Goal: Task Accomplishment & Management: Manage account settings

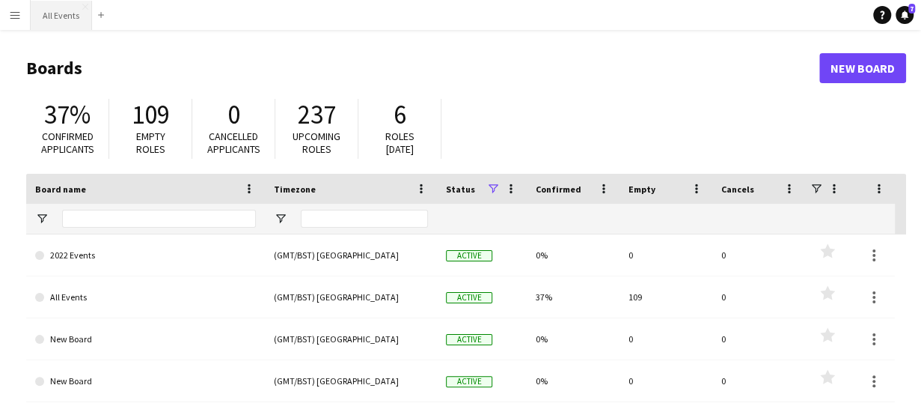
click at [57, 16] on button "All Events Close" at bounding box center [61, 15] width 61 height 29
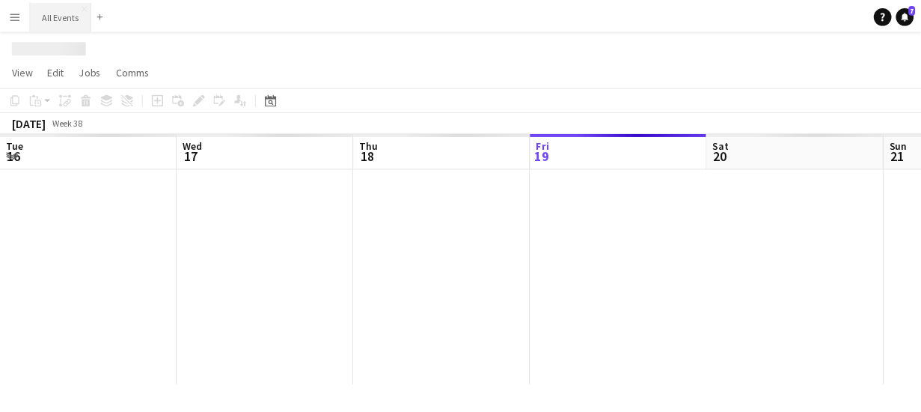
scroll to position [0, 358]
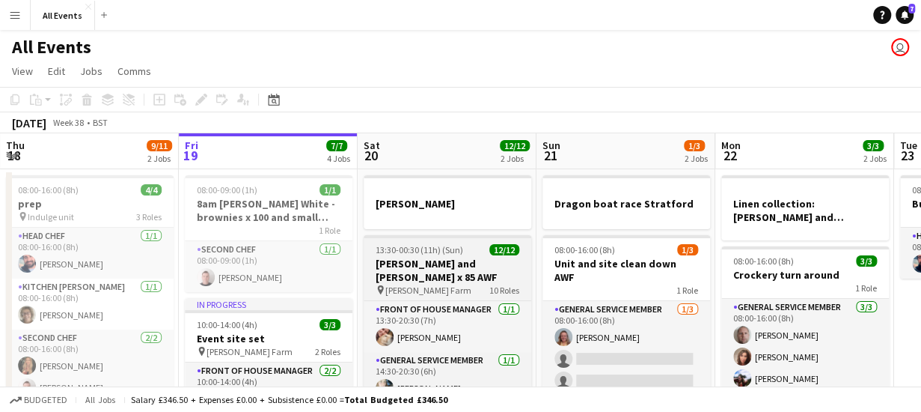
click at [437, 256] on app-job-card "13:30-00:30 (11h) (Sun) 12/12 [PERSON_NAME] and [PERSON_NAME] x 85 AWF pin [PER…" at bounding box center [448, 346] width 168 height 222
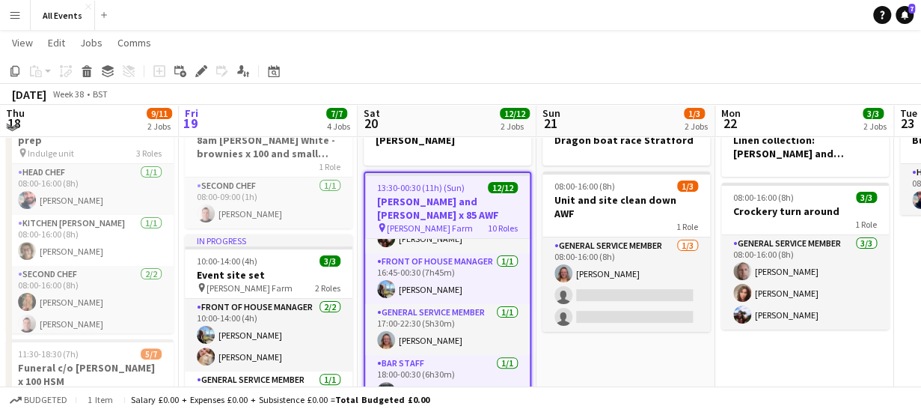
scroll to position [76, 0]
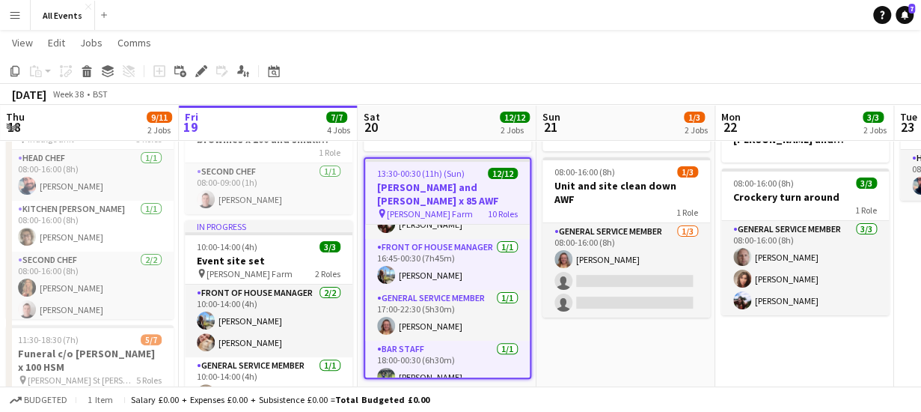
click at [436, 174] on span "13:30-00:30 (11h) (Sun)" at bounding box center [421, 173] width 88 height 11
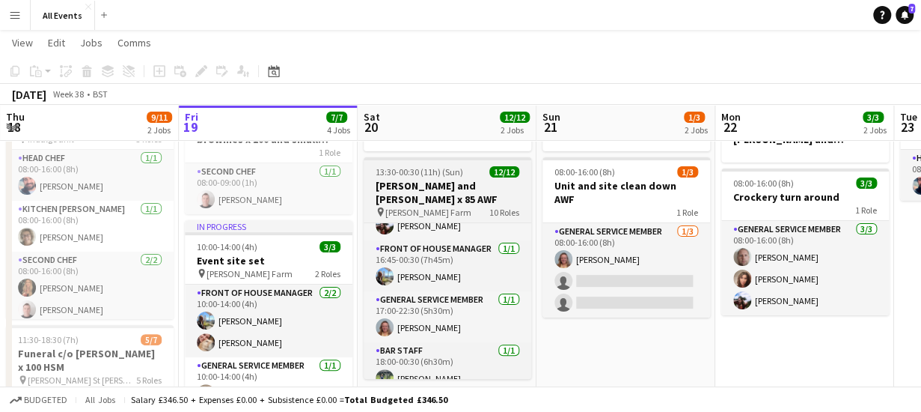
click at [436, 174] on span "13:30-00:30 (11h) (Sun)" at bounding box center [420, 171] width 88 height 11
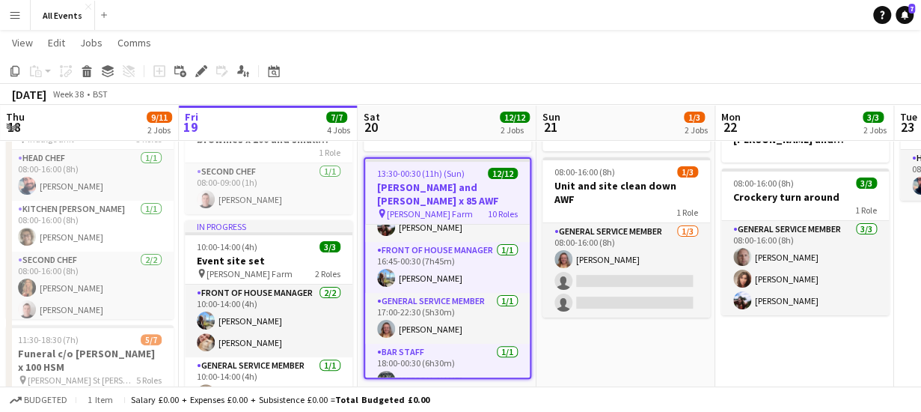
scroll to position [385, 0]
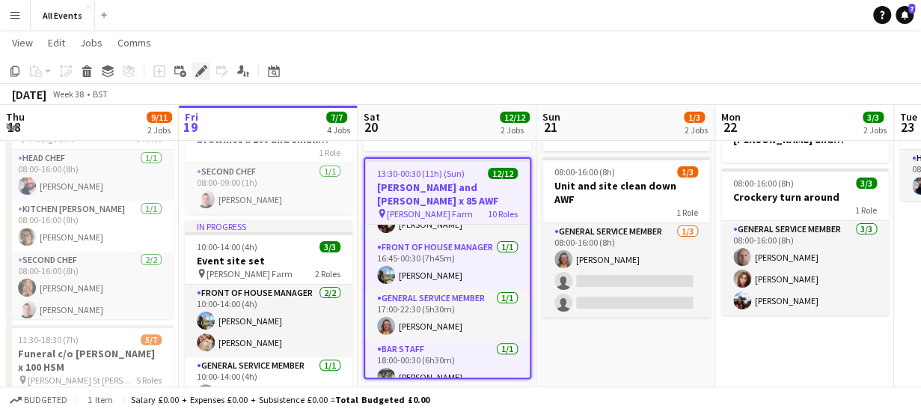
click at [202, 70] on icon at bounding box center [201, 71] width 8 height 8
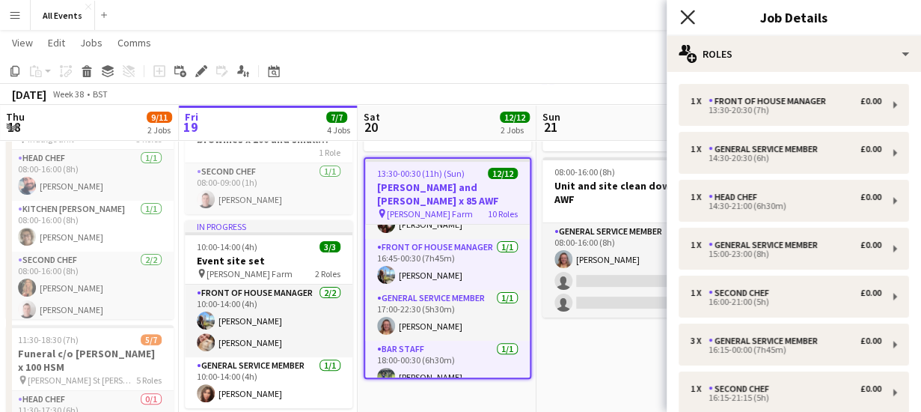
click at [684, 16] on icon "Close pop-in" at bounding box center [687, 17] width 14 height 14
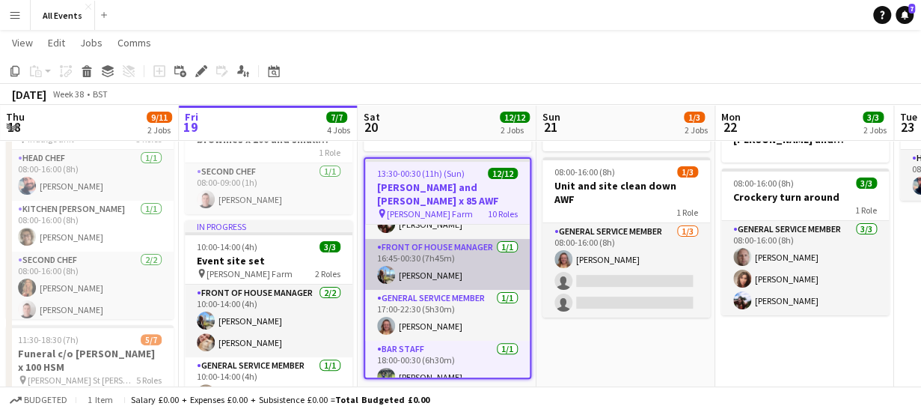
click at [423, 262] on app-card-role "Front of House Manager [DATE] 16:45-00:30 (7h45m) [PERSON_NAME]" at bounding box center [447, 264] width 165 height 51
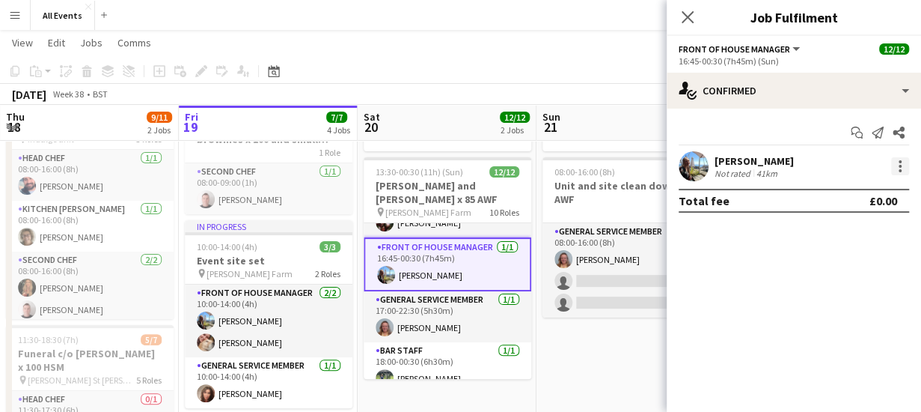
click at [902, 168] on div at bounding box center [900, 166] width 18 height 18
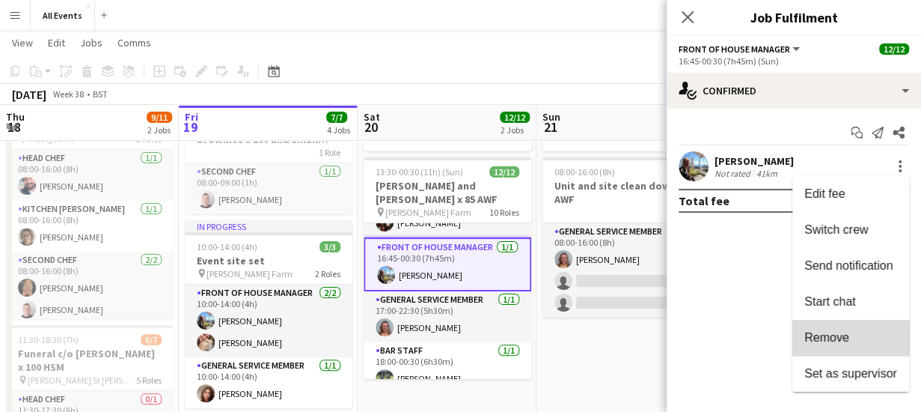
click at [825, 339] on span "Remove" at bounding box center [826, 337] width 45 height 13
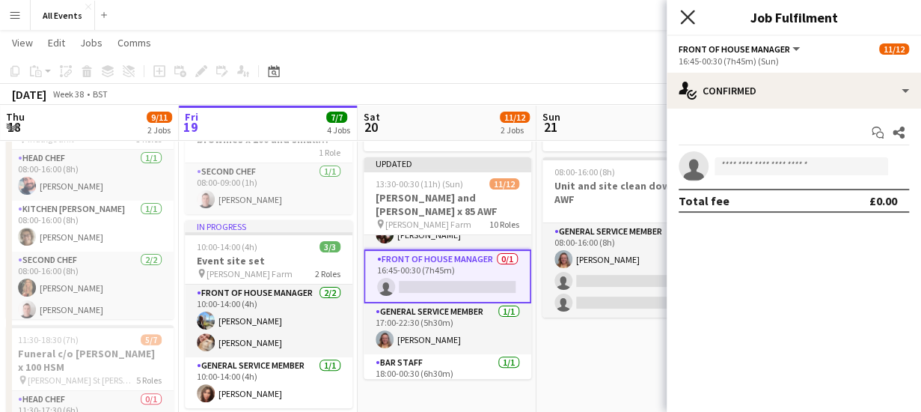
click at [684, 14] on icon at bounding box center [687, 17] width 14 height 14
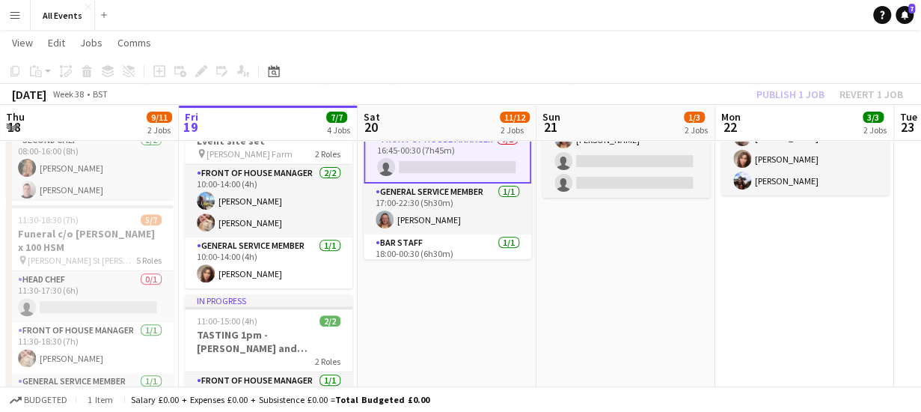
scroll to position [0, 0]
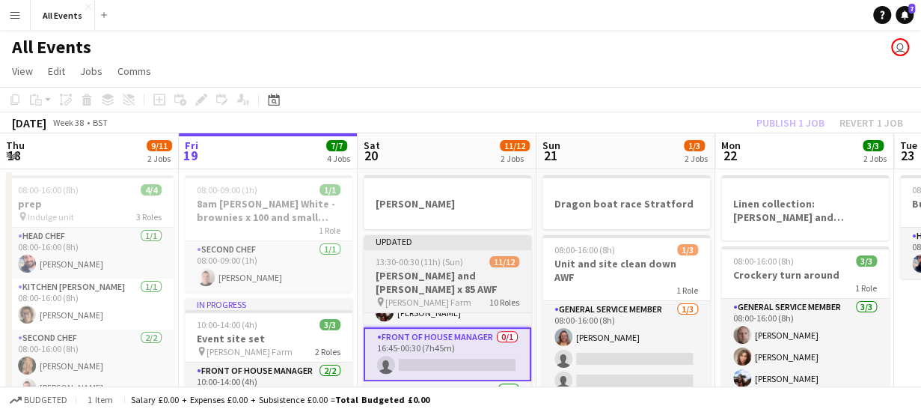
click at [409, 245] on div "Updated" at bounding box center [448, 241] width 168 height 12
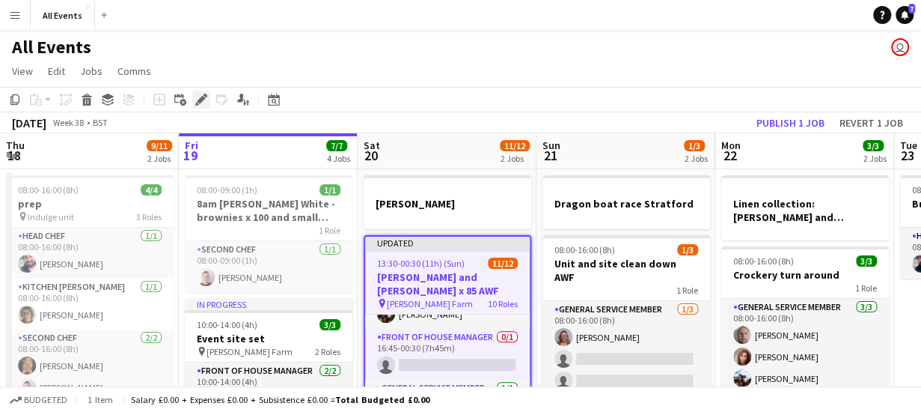
click at [198, 98] on icon "Edit" at bounding box center [201, 100] width 12 height 12
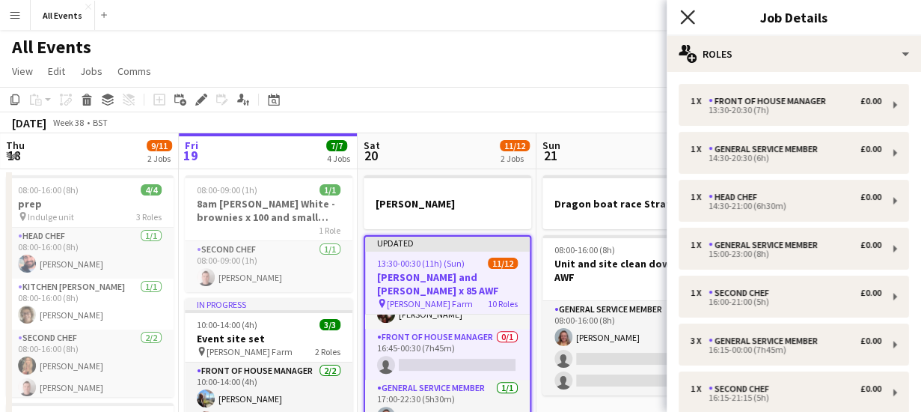
click at [685, 19] on icon at bounding box center [687, 17] width 14 height 14
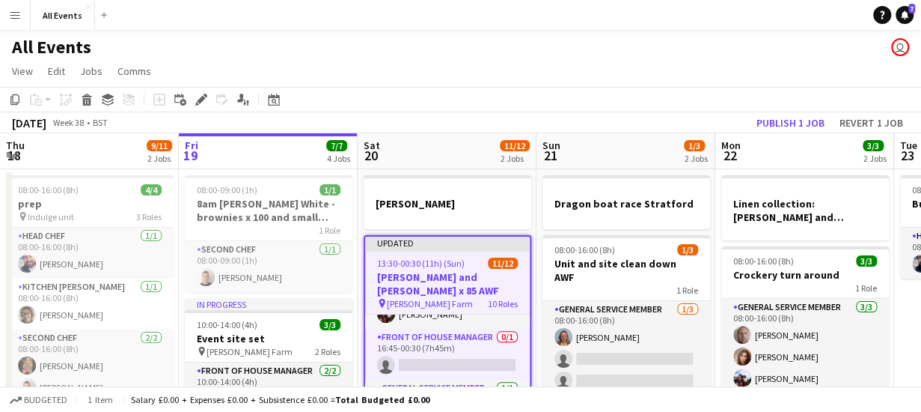
click at [483, 67] on app-page-menu "View Day view expanded Day view collapsed Month view Date picker Jump to [DATE]…" at bounding box center [460, 72] width 921 height 28
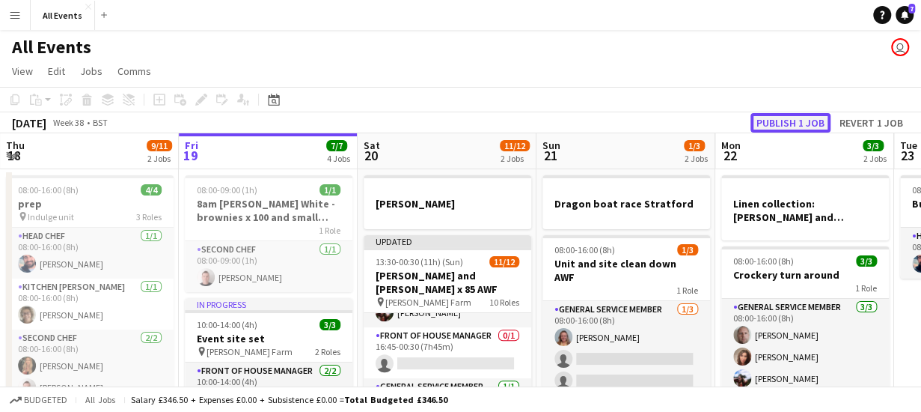
click at [775, 120] on button "Publish 1 job" at bounding box center [791, 122] width 80 height 19
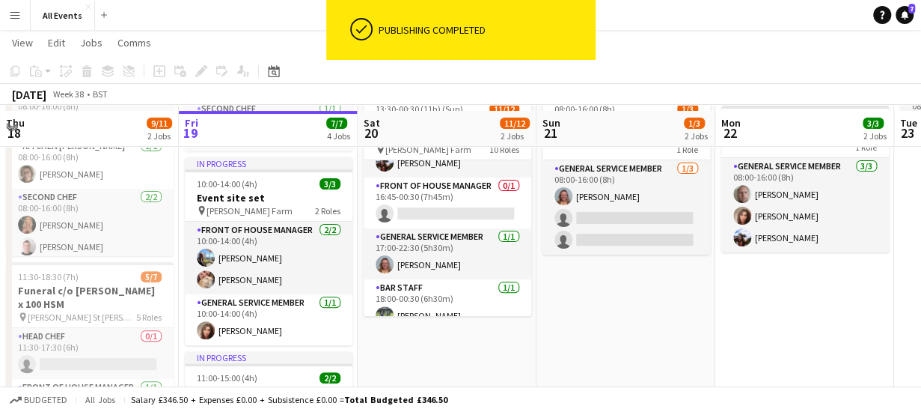
scroll to position [127, 0]
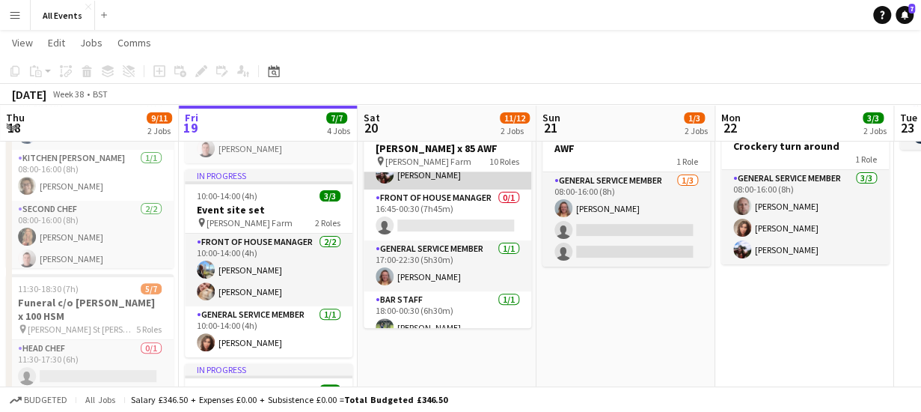
click at [451, 171] on app-card-role "General service member [DATE] 16:15-00:00 (7h45m) [PERSON_NAME] [PERSON_NAME] […" at bounding box center [448, 142] width 168 height 94
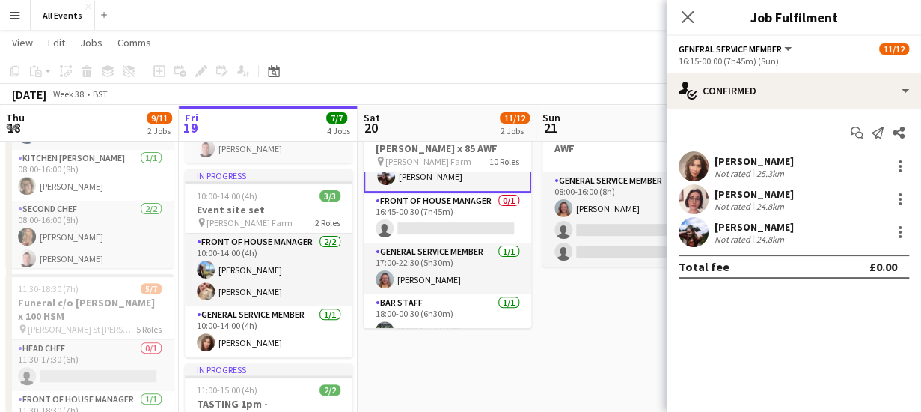
scroll to position [384, 0]
click at [687, 17] on icon at bounding box center [687, 17] width 14 height 14
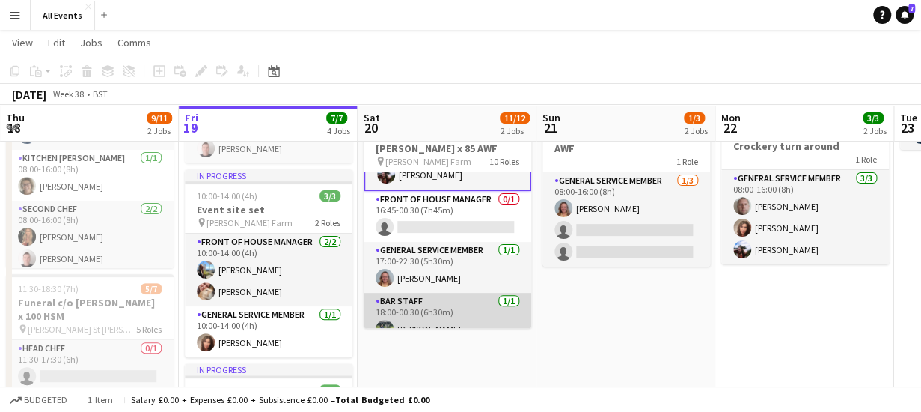
click at [482, 312] on app-card-role "Bar Staff [DATE] 18:00-00:30 (6h30m) [PERSON_NAME]" at bounding box center [448, 318] width 168 height 51
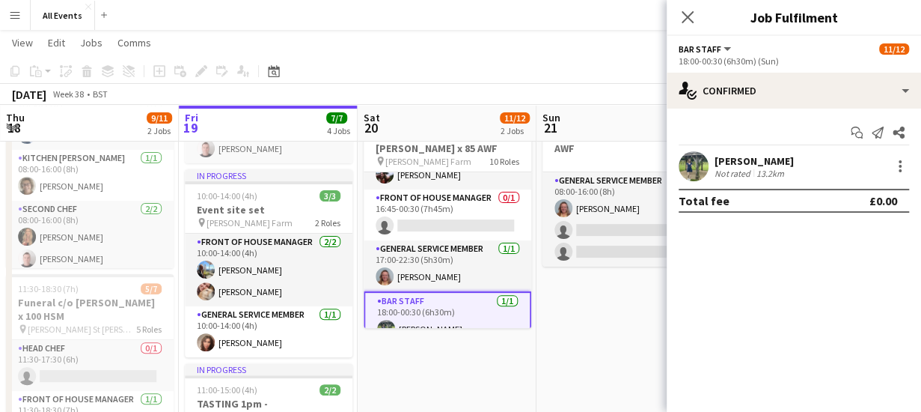
scroll to position [0, 0]
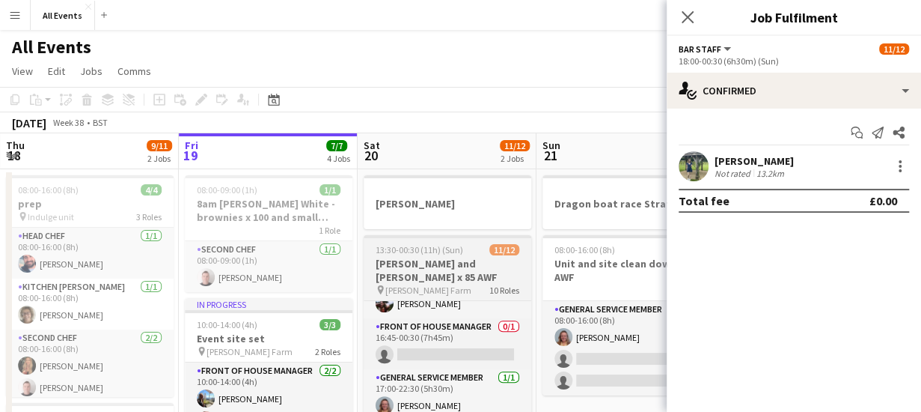
click at [458, 254] on span "13:30-00:30 (11h) (Sun)" at bounding box center [420, 249] width 88 height 11
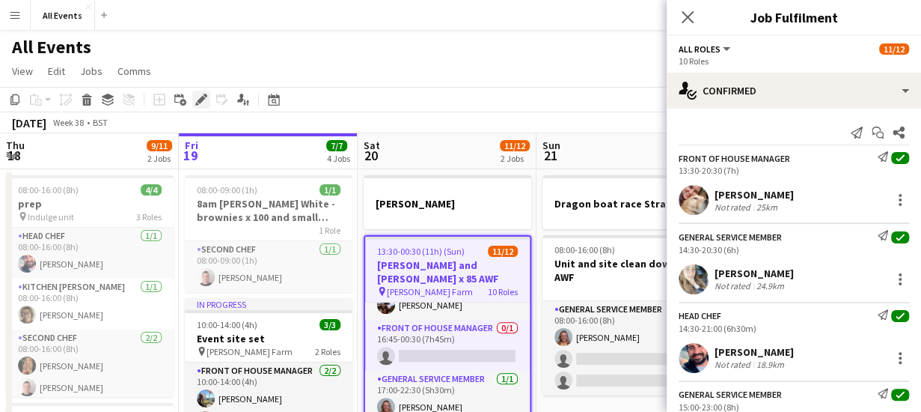
click at [197, 97] on icon "Edit" at bounding box center [201, 100] width 12 height 12
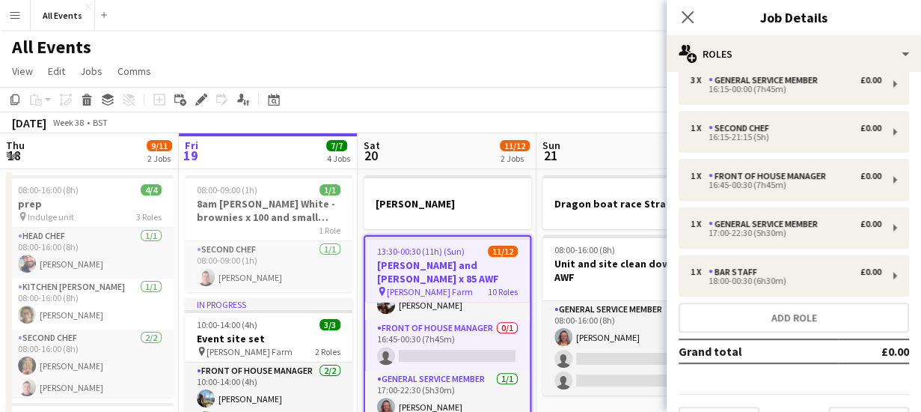
scroll to position [296, 0]
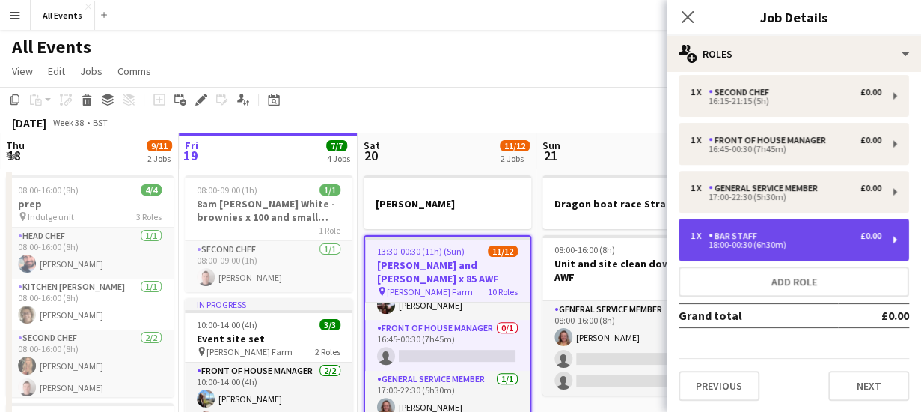
click at [787, 239] on div "1 x Bar Staff £0.00" at bounding box center [786, 235] width 191 height 10
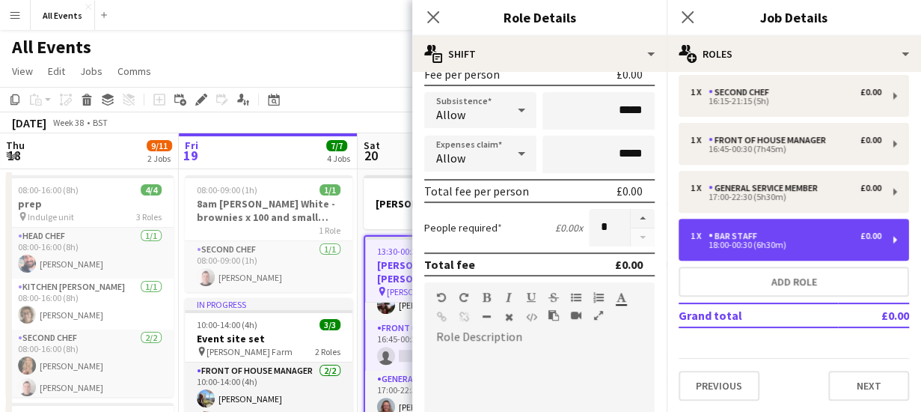
scroll to position [240, 0]
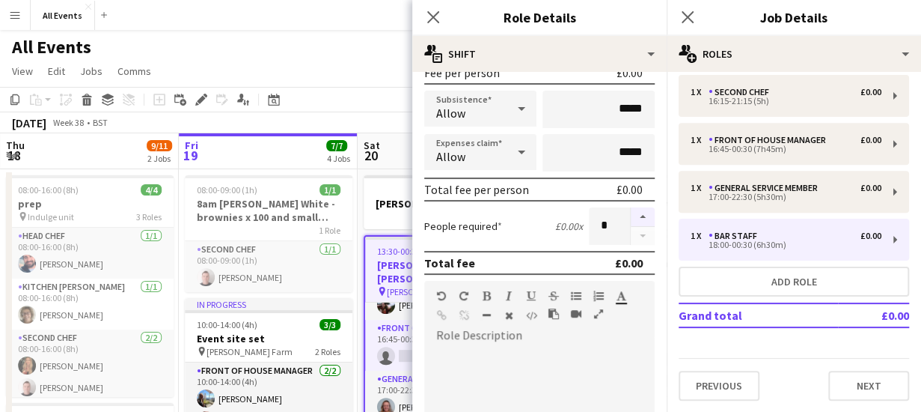
click at [631, 214] on button "button" at bounding box center [643, 216] width 24 height 19
type input "*"
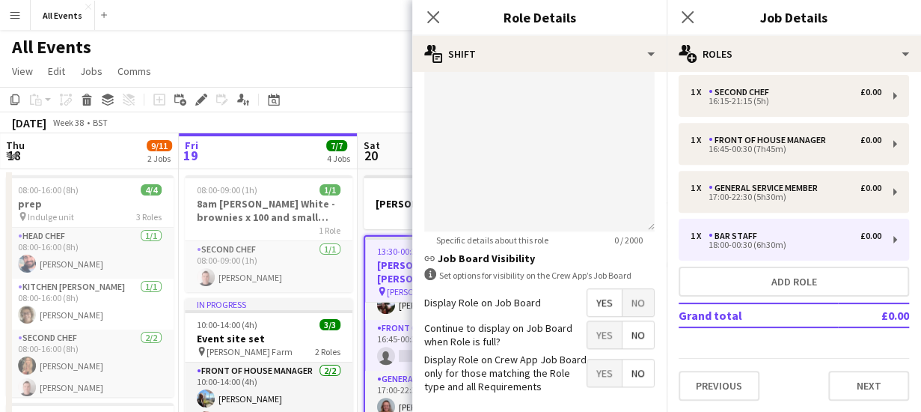
scroll to position [601, 0]
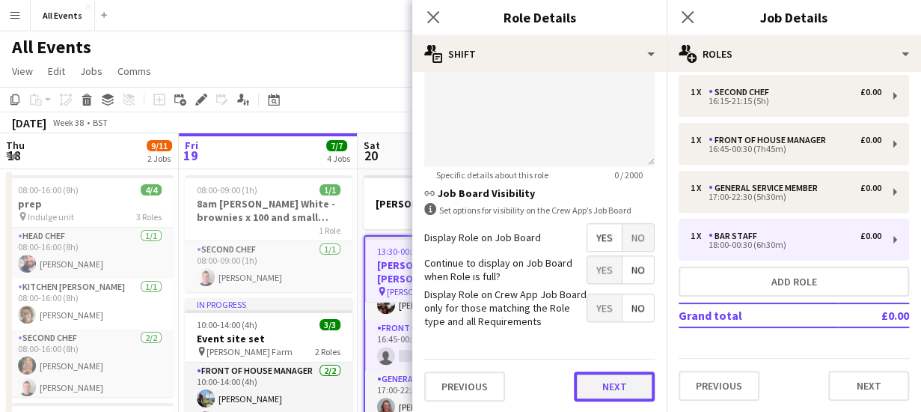
click at [611, 388] on button "Next" at bounding box center [614, 386] width 81 height 30
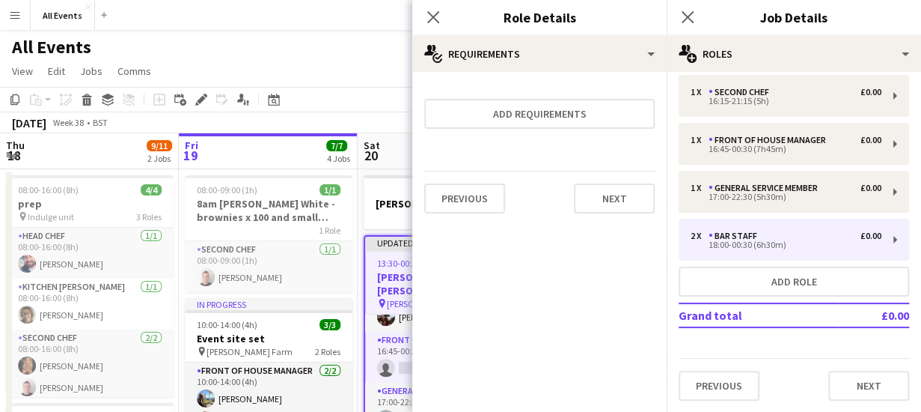
scroll to position [0, 0]
click at [437, 15] on icon "Close pop-in" at bounding box center [433, 17] width 14 height 14
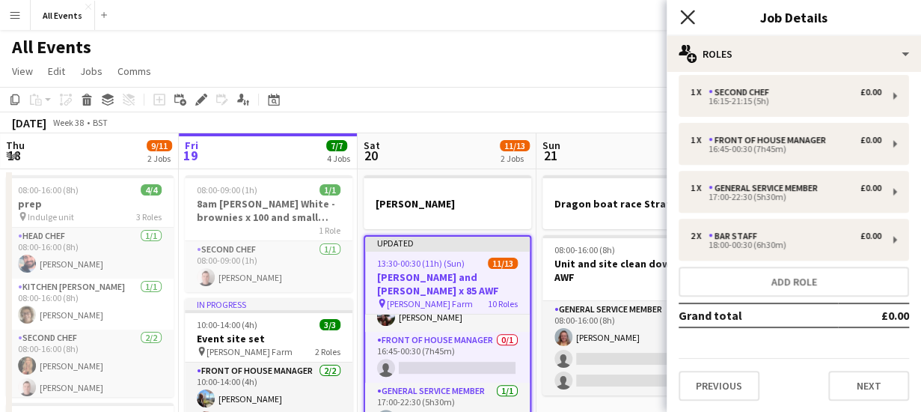
click at [688, 19] on icon "Close pop-in" at bounding box center [687, 17] width 14 height 14
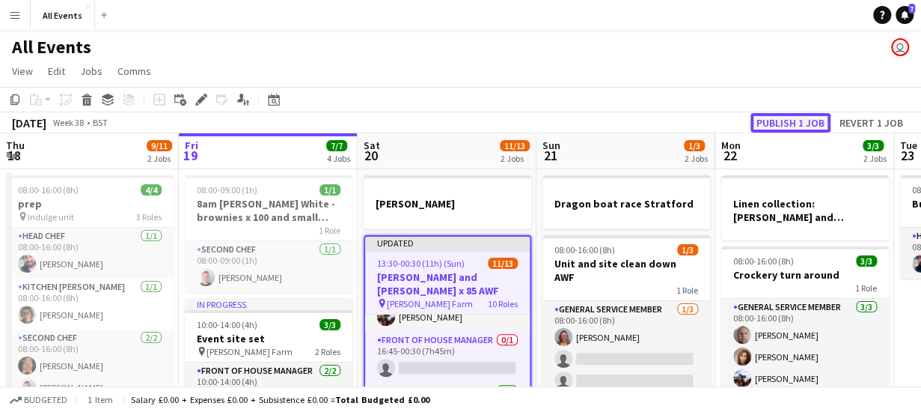
click at [786, 117] on button "Publish 1 job" at bounding box center [791, 122] width 80 height 19
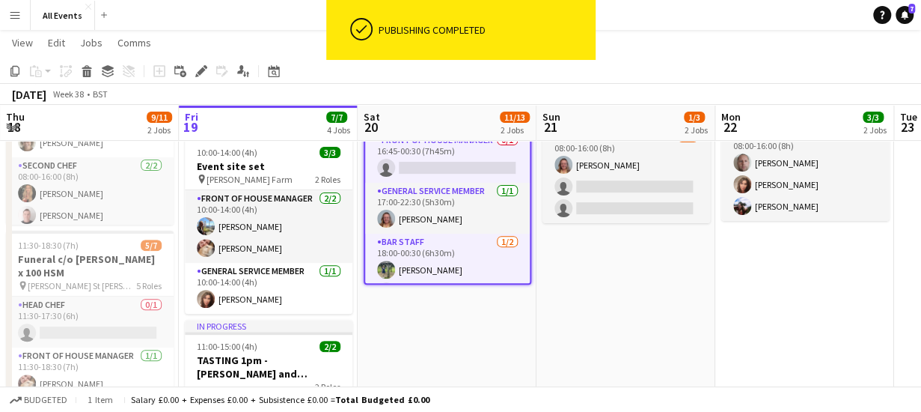
scroll to position [407, 0]
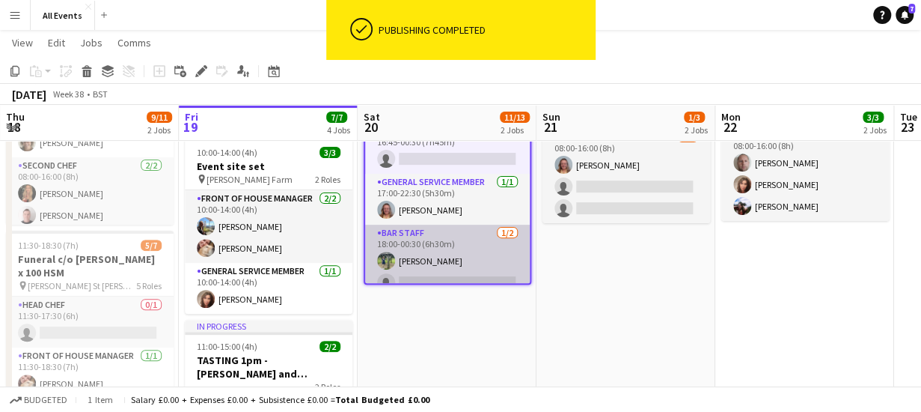
click at [453, 260] on app-card-role "Bar Staff [DATE] 18:00-00:30 (6h30m) [PERSON_NAME] single-neutral-actions" at bounding box center [447, 261] width 165 height 73
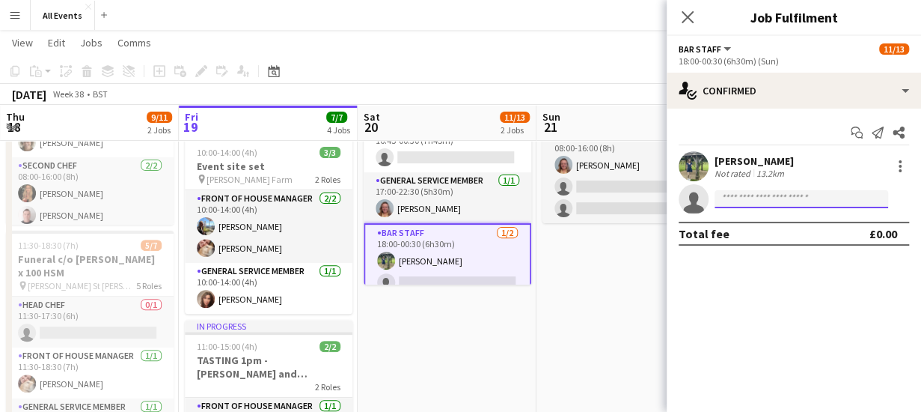
click at [775, 195] on input at bounding box center [802, 199] width 174 height 18
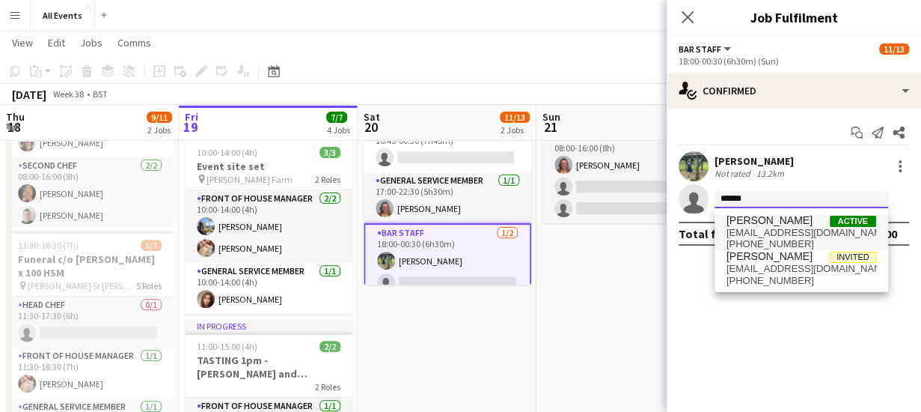
type input "******"
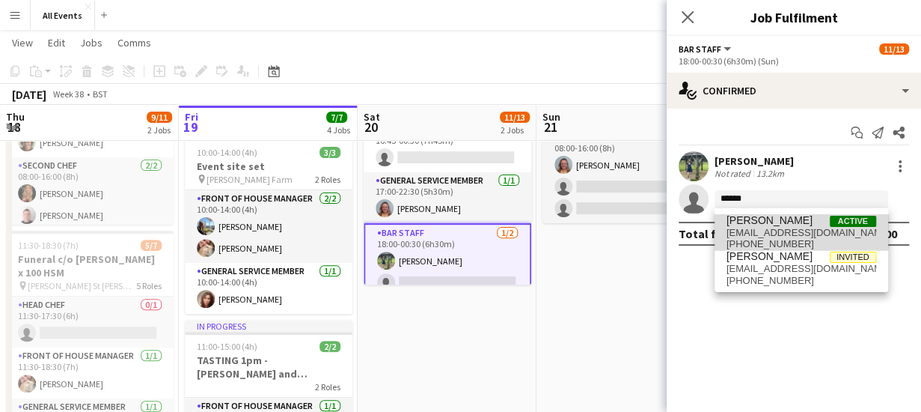
click at [787, 229] on span "[EMAIL_ADDRESS][DOMAIN_NAME]" at bounding box center [802, 233] width 150 height 12
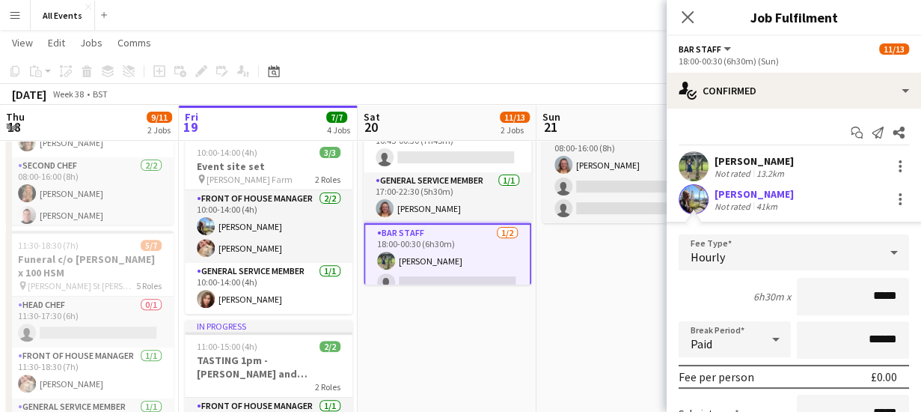
scroll to position [185, 0]
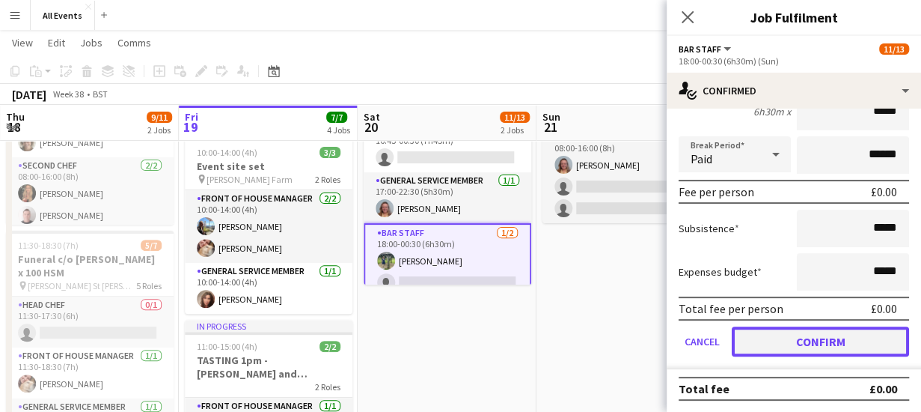
click at [852, 329] on button "Confirm" at bounding box center [820, 341] width 177 height 30
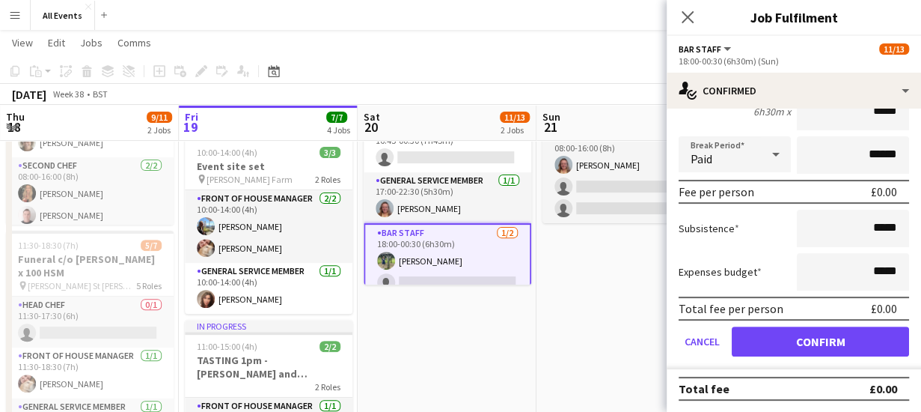
scroll to position [0, 0]
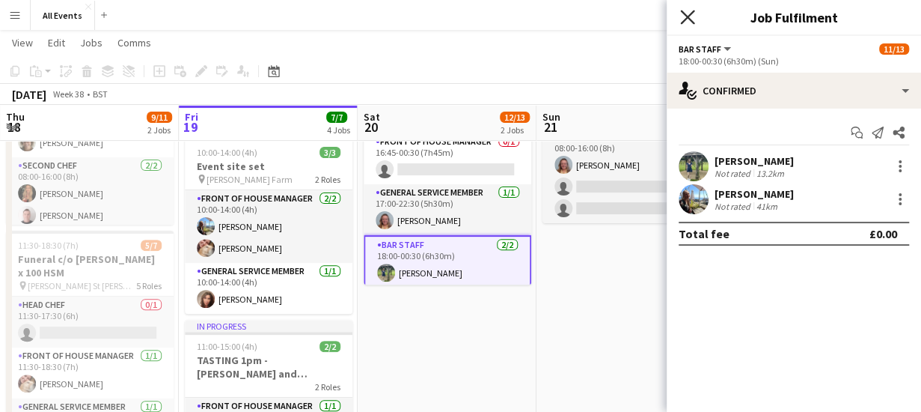
click at [686, 17] on icon at bounding box center [687, 17] width 14 height 14
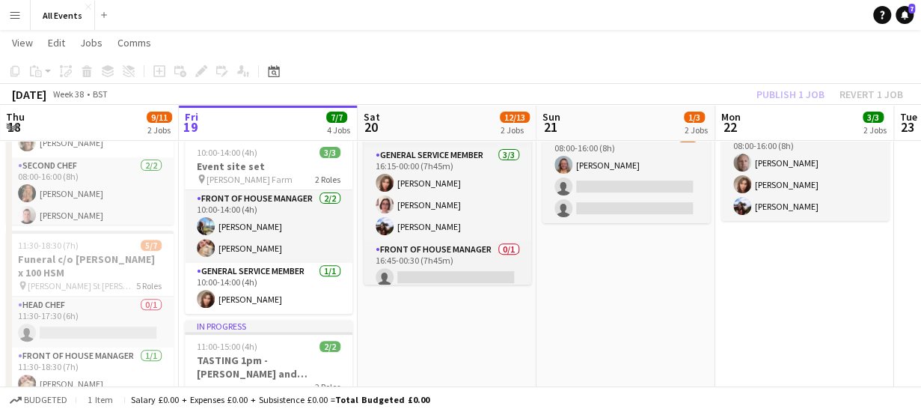
scroll to position [285, 0]
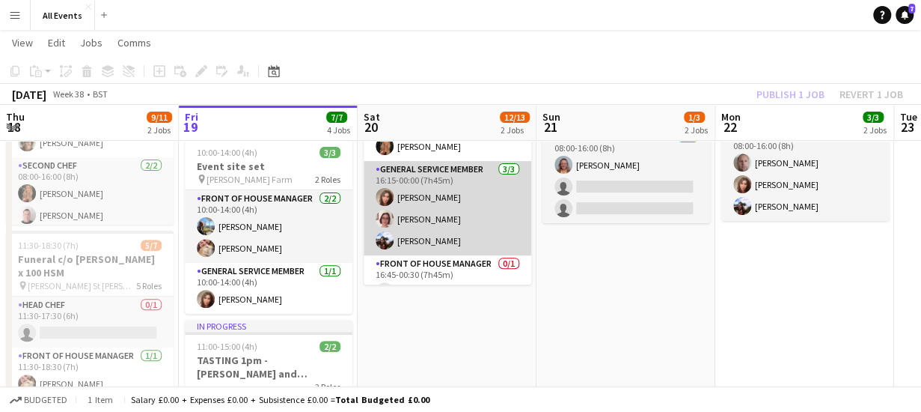
click at [428, 182] on app-card-role "General service member [DATE] 16:15-00:00 (7h45m) [PERSON_NAME] [PERSON_NAME] […" at bounding box center [448, 208] width 168 height 94
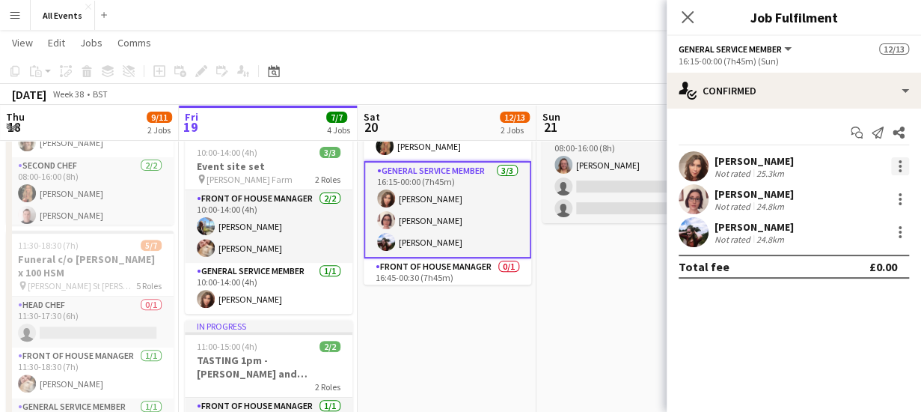
click at [900, 165] on div at bounding box center [900, 166] width 3 height 3
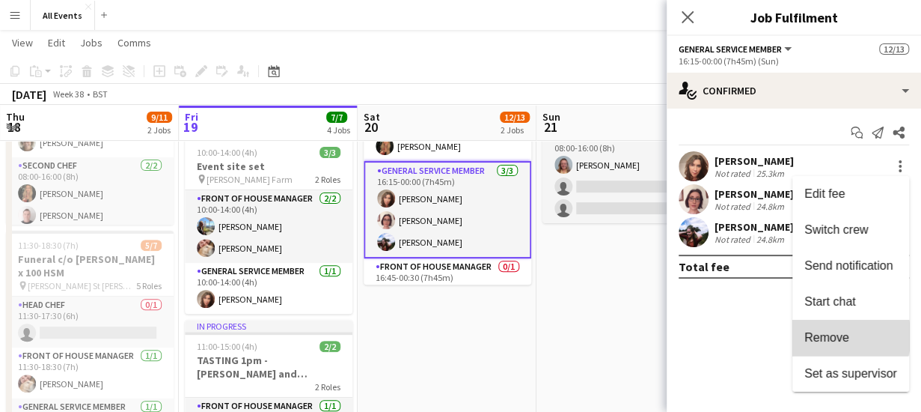
click at [841, 336] on span "Remove" at bounding box center [826, 337] width 45 height 13
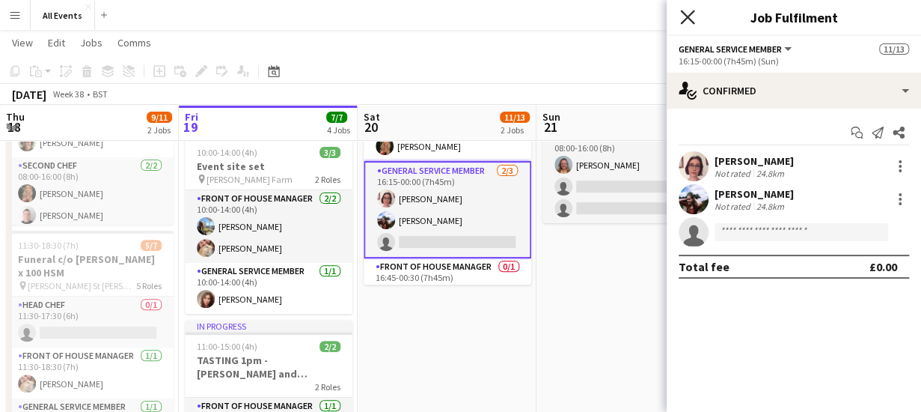
click at [684, 15] on icon at bounding box center [687, 17] width 14 height 14
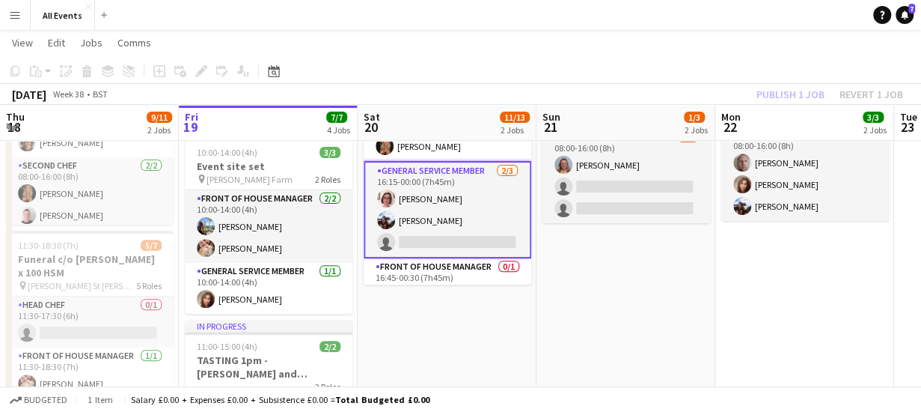
click at [543, 58] on app-page-menu "View Day view expanded Day view collapsed Month view Date picker Jump to [DATE]…" at bounding box center [460, 44] width 921 height 28
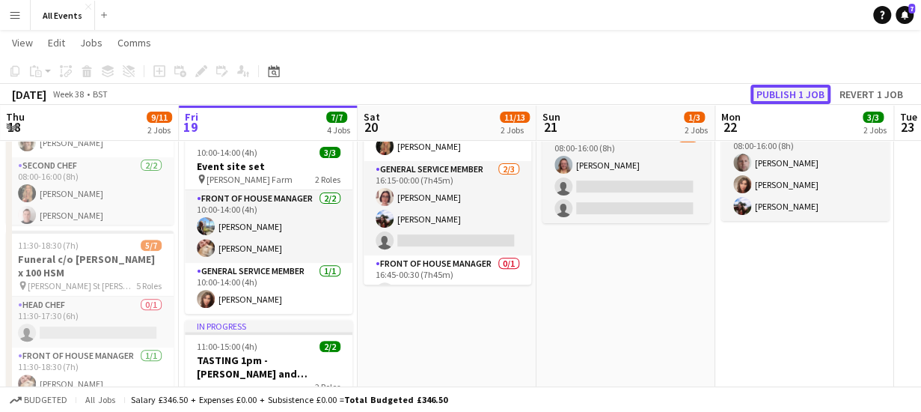
click at [787, 91] on button "Publish 1 job" at bounding box center [791, 94] width 80 height 19
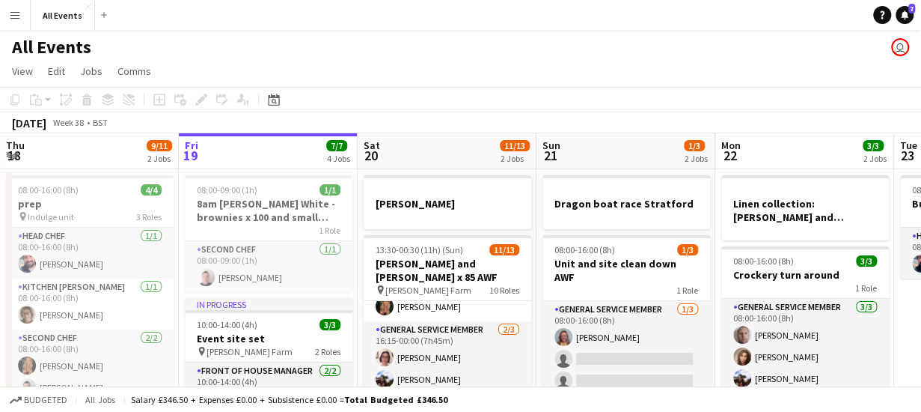
scroll to position [32, 0]
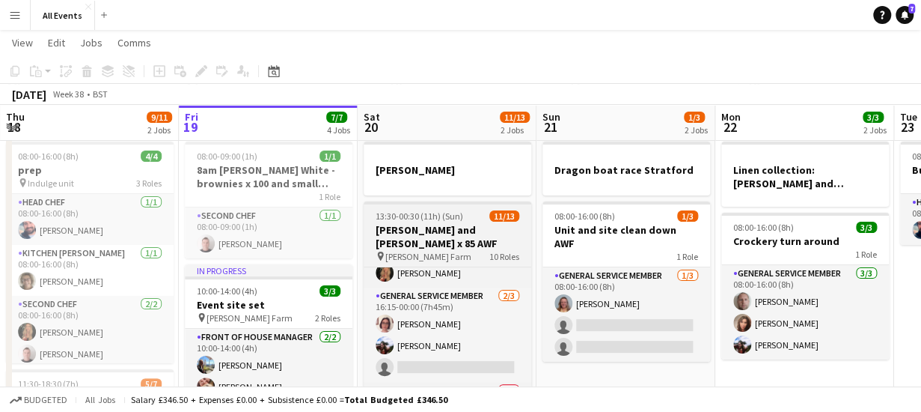
click at [465, 250] on div "pin [PERSON_NAME] Farm 10 Roles" at bounding box center [448, 256] width 168 height 12
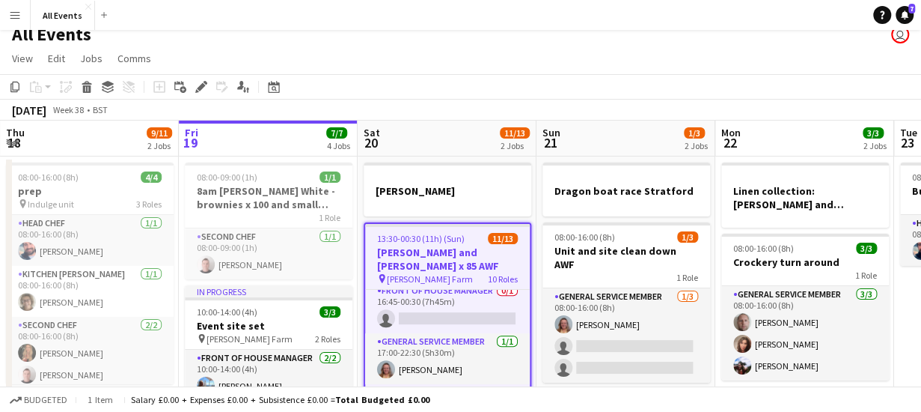
scroll to position [9, 0]
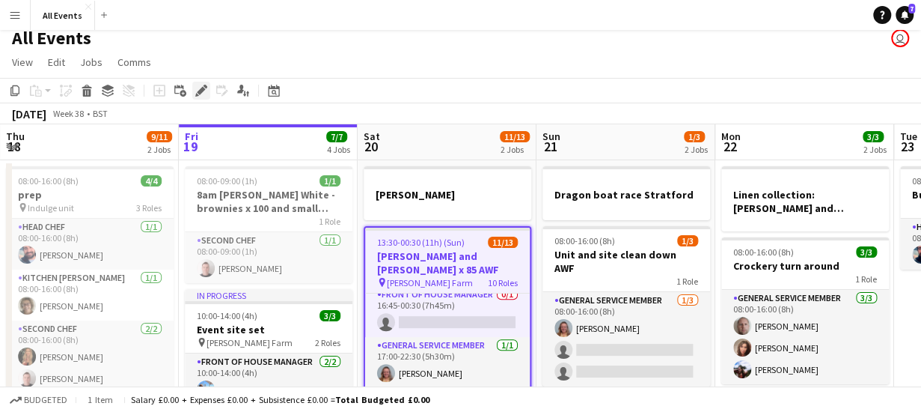
click at [199, 95] on icon "Edit" at bounding box center [201, 91] width 12 height 12
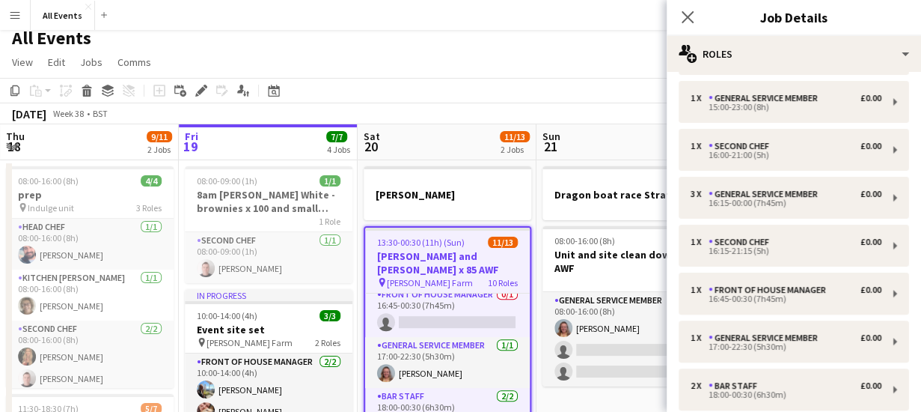
scroll to position [151, 0]
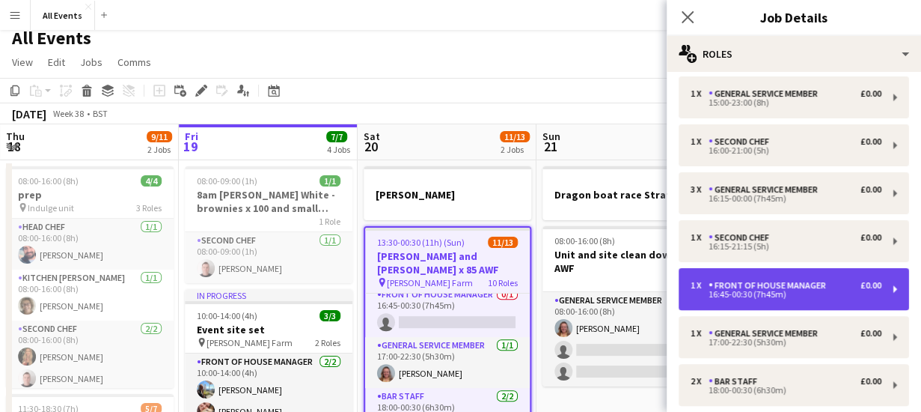
click at [732, 287] on div "Front of House Manager" at bounding box center [770, 285] width 123 height 10
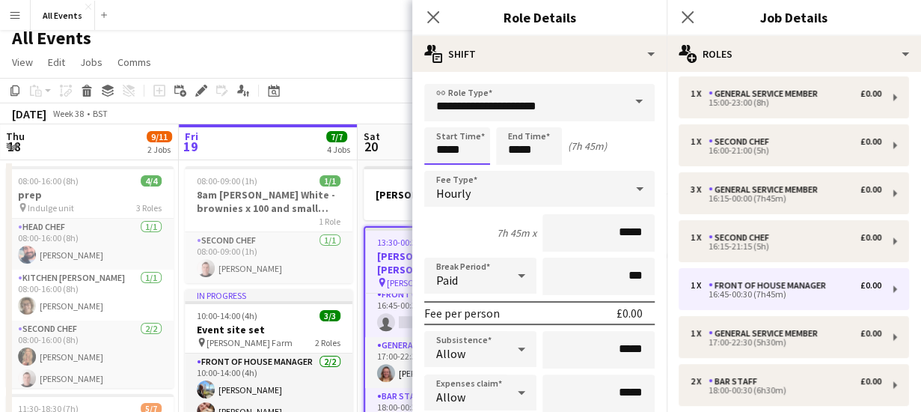
click at [471, 147] on input "*****" at bounding box center [457, 145] width 66 height 37
click at [477, 174] on div at bounding box center [472, 172] width 30 height 15
type input "*****"
click at [477, 174] on div at bounding box center [472, 172] width 30 height 15
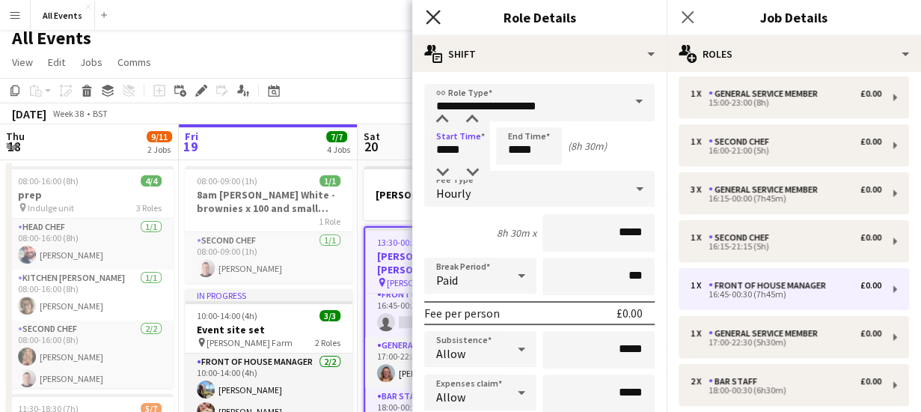
click at [433, 18] on icon at bounding box center [433, 17] width 14 height 14
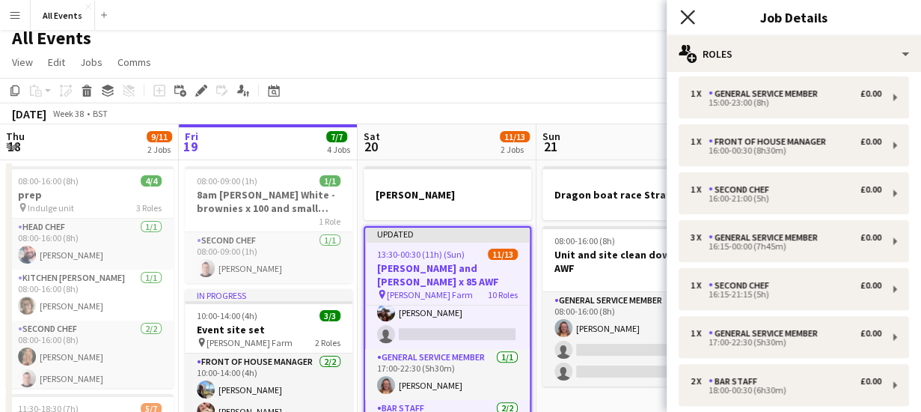
click at [692, 17] on icon "Close pop-in" at bounding box center [687, 17] width 14 height 14
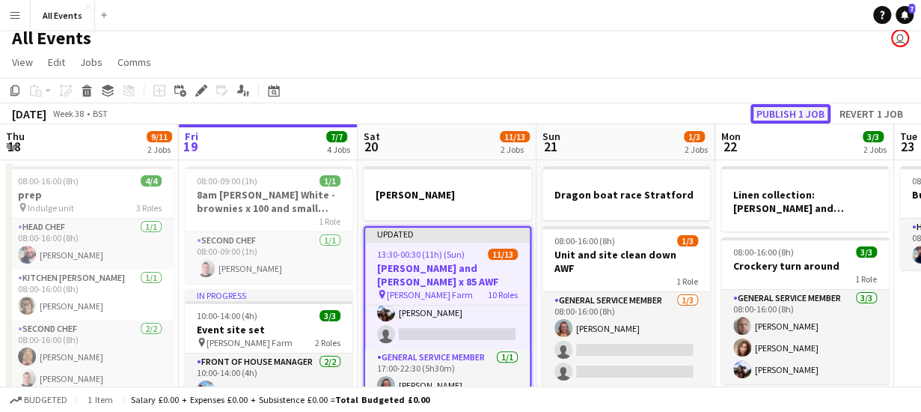
click at [792, 107] on button "Publish 1 job" at bounding box center [791, 113] width 80 height 19
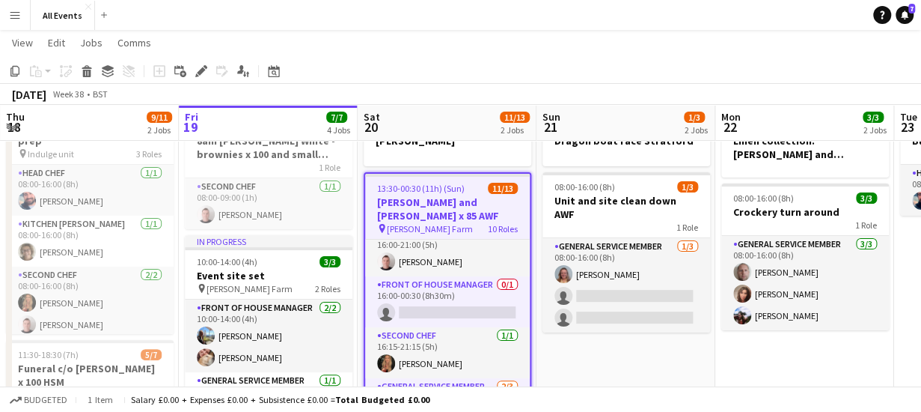
scroll to position [216, 0]
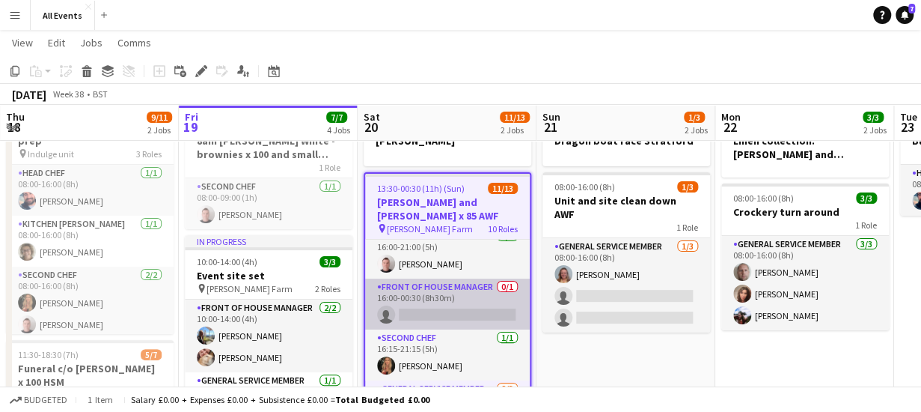
click at [409, 303] on app-card-role "Front of House Manager 0/1 16:00-00:30 (8h30m) single-neutral-actions" at bounding box center [447, 303] width 165 height 51
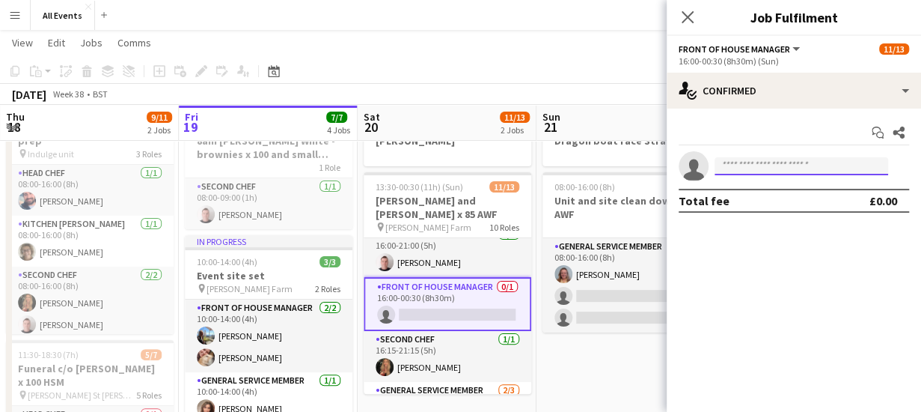
click at [769, 172] on input at bounding box center [802, 166] width 174 height 18
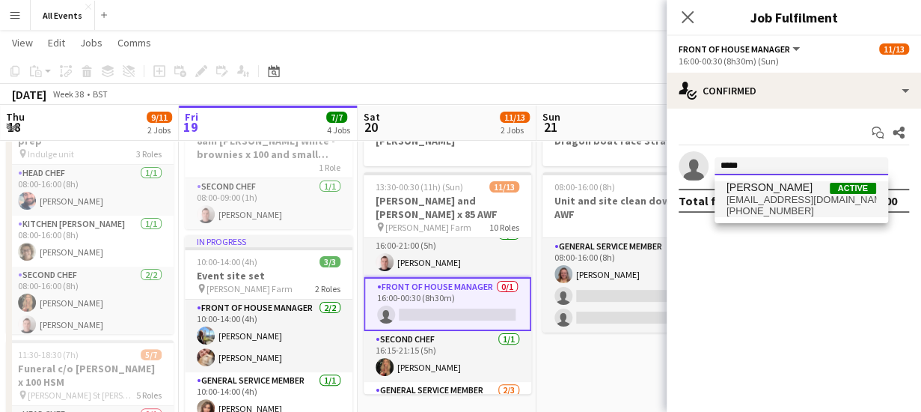
type input "*****"
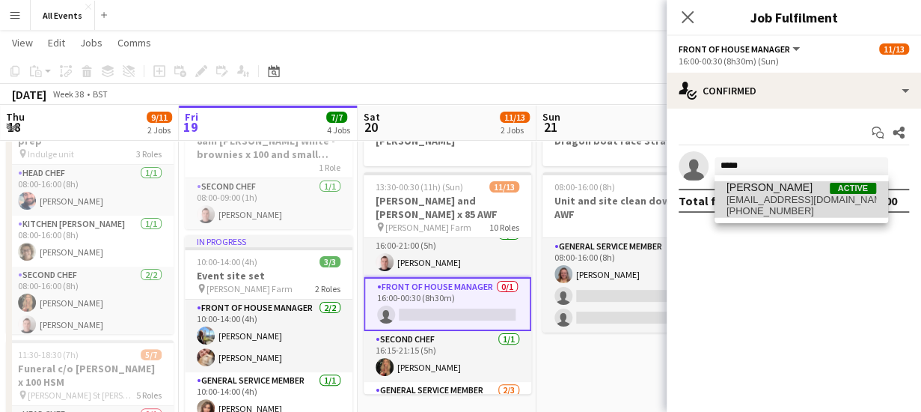
click at [773, 194] on span "[EMAIL_ADDRESS][DOMAIN_NAME]" at bounding box center [802, 200] width 150 height 12
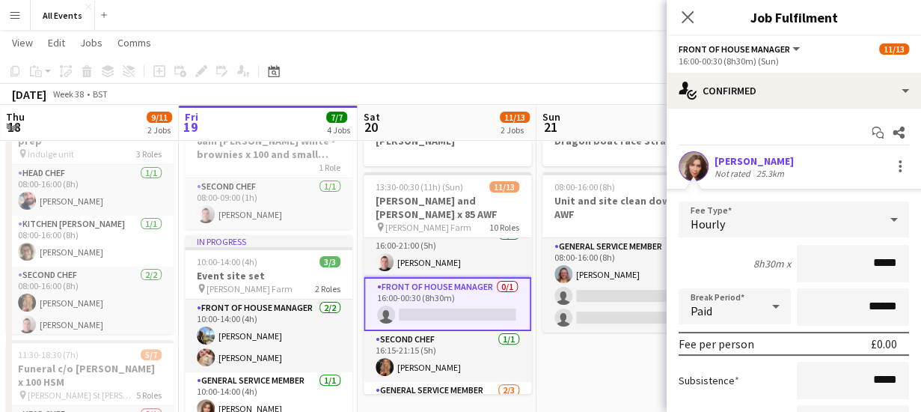
scroll to position [152, 0]
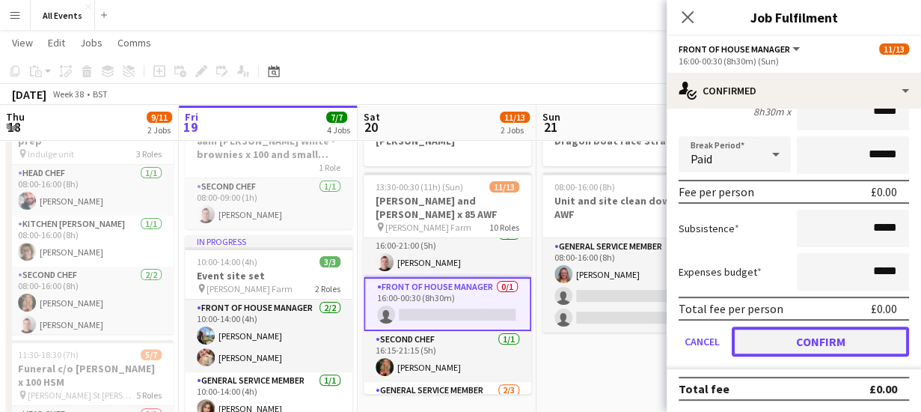
click at [861, 333] on button "Confirm" at bounding box center [820, 341] width 177 height 30
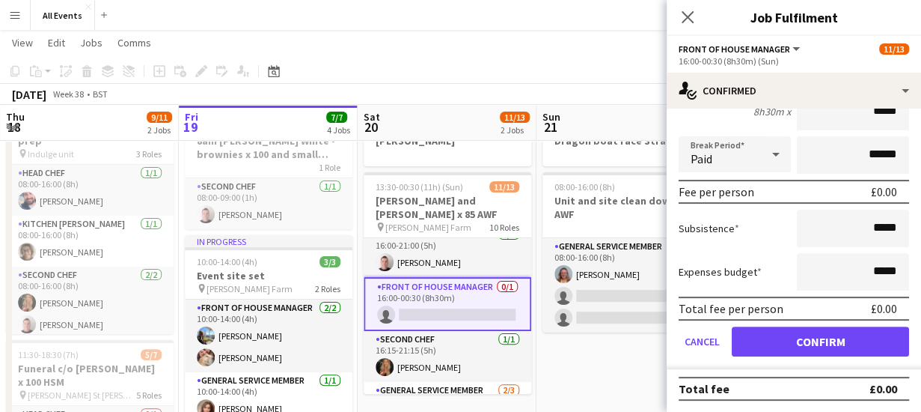
scroll to position [0, 0]
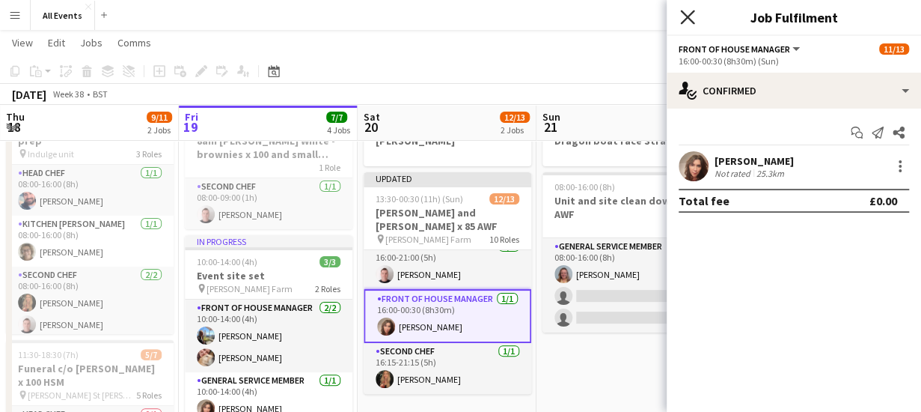
click at [682, 11] on icon "Close pop-in" at bounding box center [687, 17] width 14 height 14
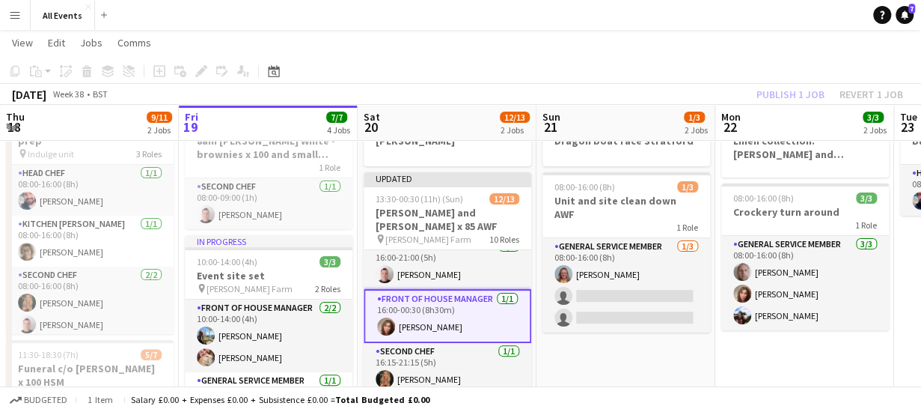
click at [453, 88] on div "[DATE] Week 38 • BST Publish 1 job Revert 1 job" at bounding box center [460, 94] width 921 height 21
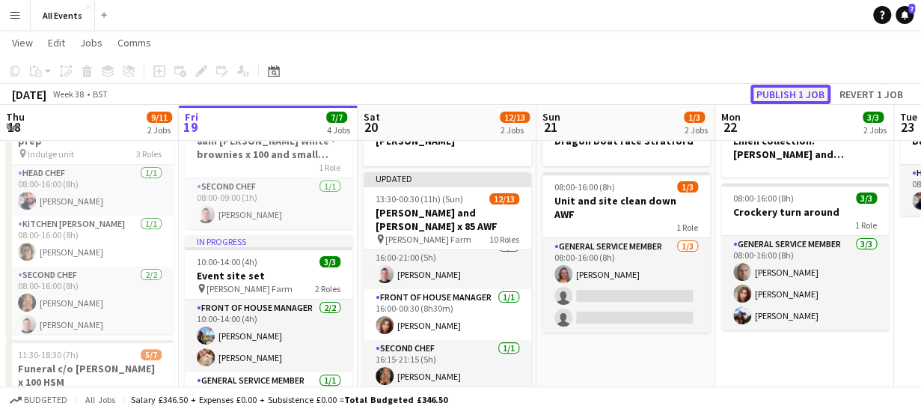
click at [768, 100] on button "Publish 1 job" at bounding box center [791, 94] width 80 height 19
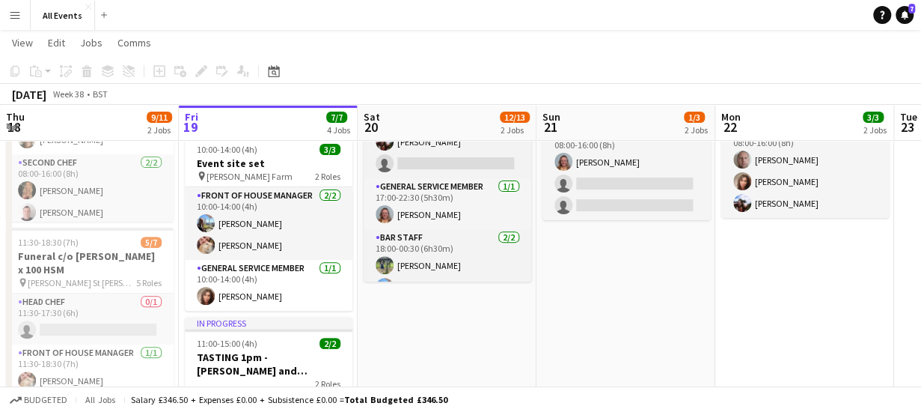
scroll to position [404, 0]
